Goal: Information Seeking & Learning: Learn about a topic

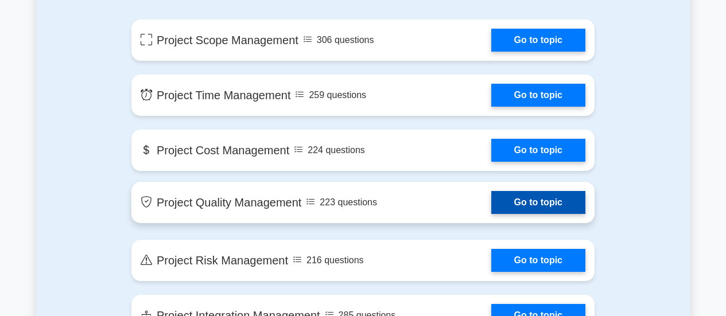
scroll to position [631, 0]
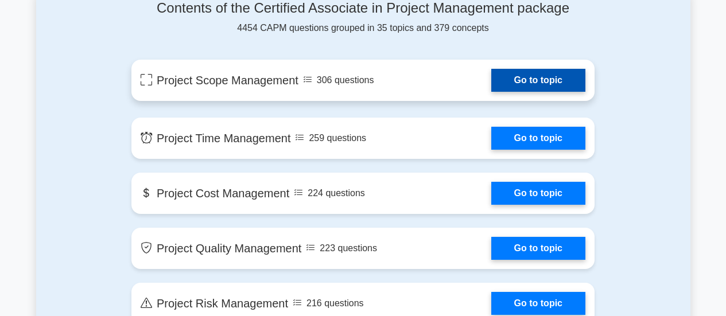
click at [503, 84] on link "Go to topic" at bounding box center [538, 80] width 94 height 23
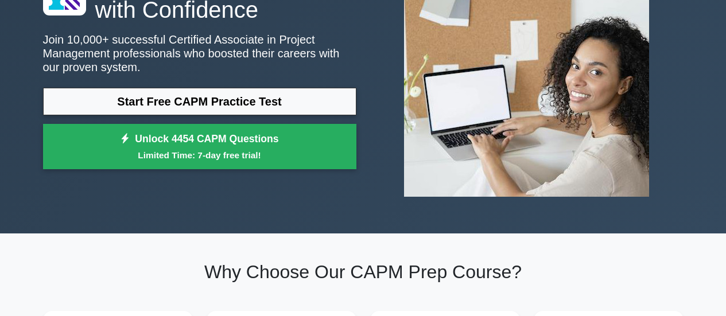
scroll to position [57, 0]
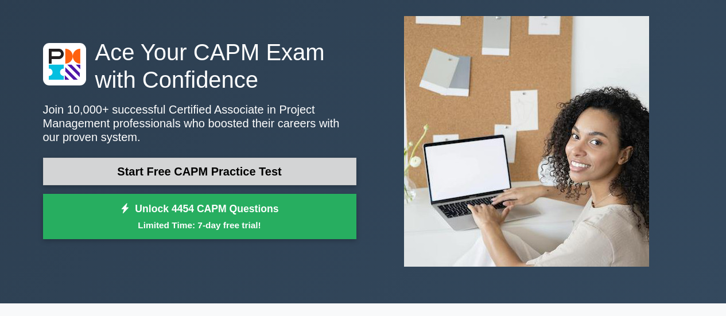
click at [204, 170] on link "Start Free CAPM Practice Test" at bounding box center [199, 172] width 313 height 28
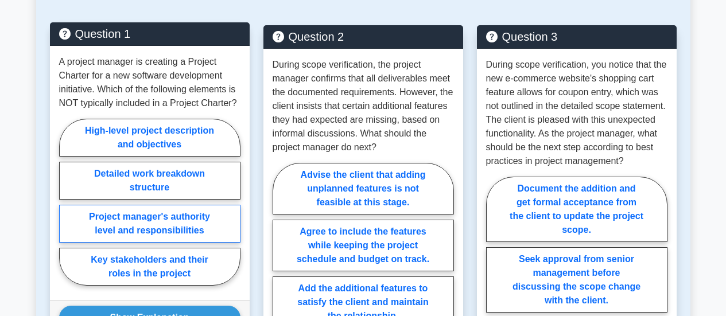
scroll to position [861, 0]
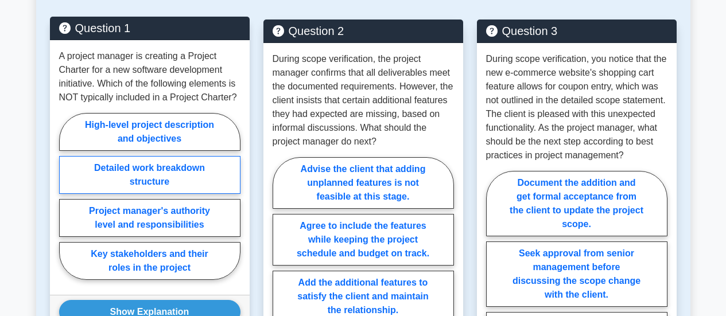
click at [162, 174] on label "Detailed work breakdown structure" at bounding box center [149, 175] width 181 height 38
click at [67, 196] on input "Detailed work breakdown structure" at bounding box center [62, 199] width 7 height 7
radio input "true"
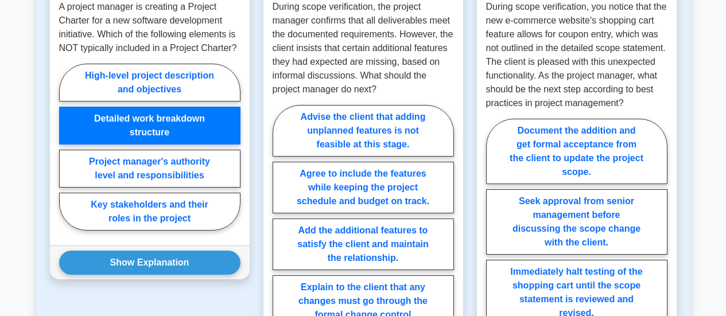
scroll to position [918, 0]
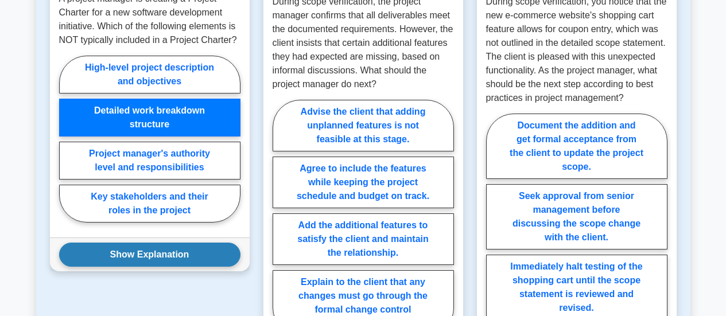
click at [164, 261] on button "Show Explanation" at bounding box center [149, 255] width 181 height 24
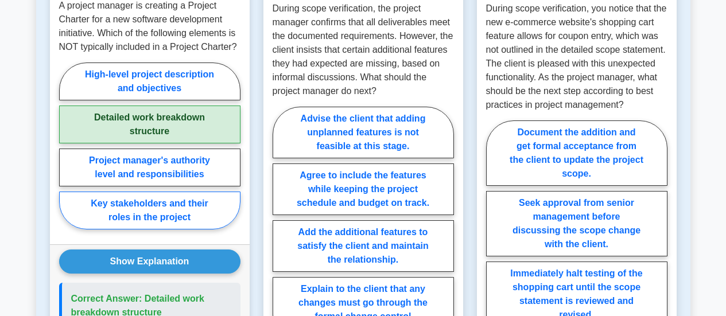
scroll to position [861, 0]
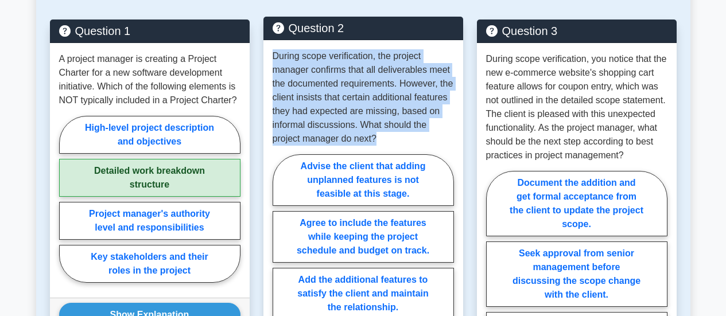
drag, startPoint x: 273, startPoint y: 53, endPoint x: 438, endPoint y: 133, distance: 183.2
click at [438, 133] on p "During scope verification, the project manager confirms that all deliverables m…" at bounding box center [363, 97] width 181 height 96
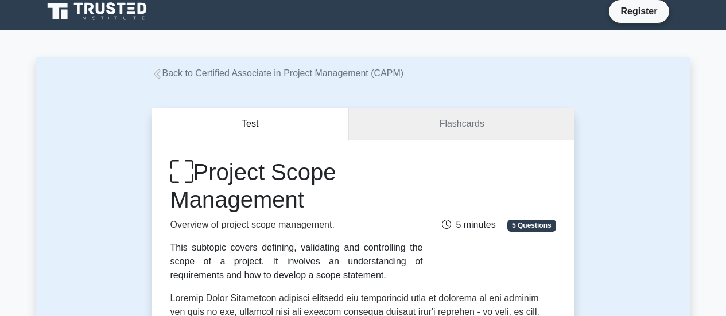
scroll to position [0, 0]
